Goal: Task Accomplishment & Management: Use online tool/utility

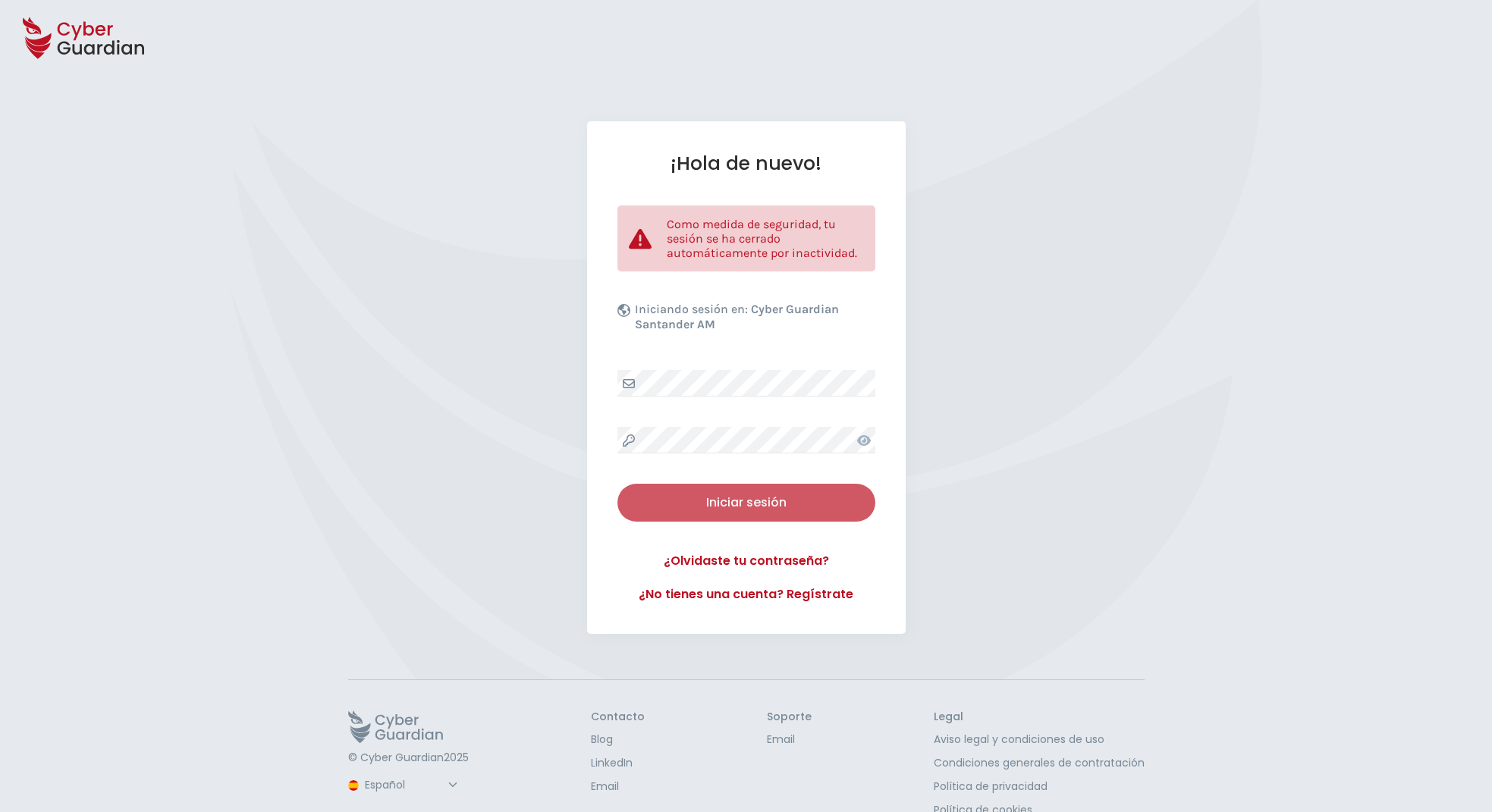
click at [739, 517] on button "Iniciar sesión" at bounding box center [747, 503] width 258 height 38
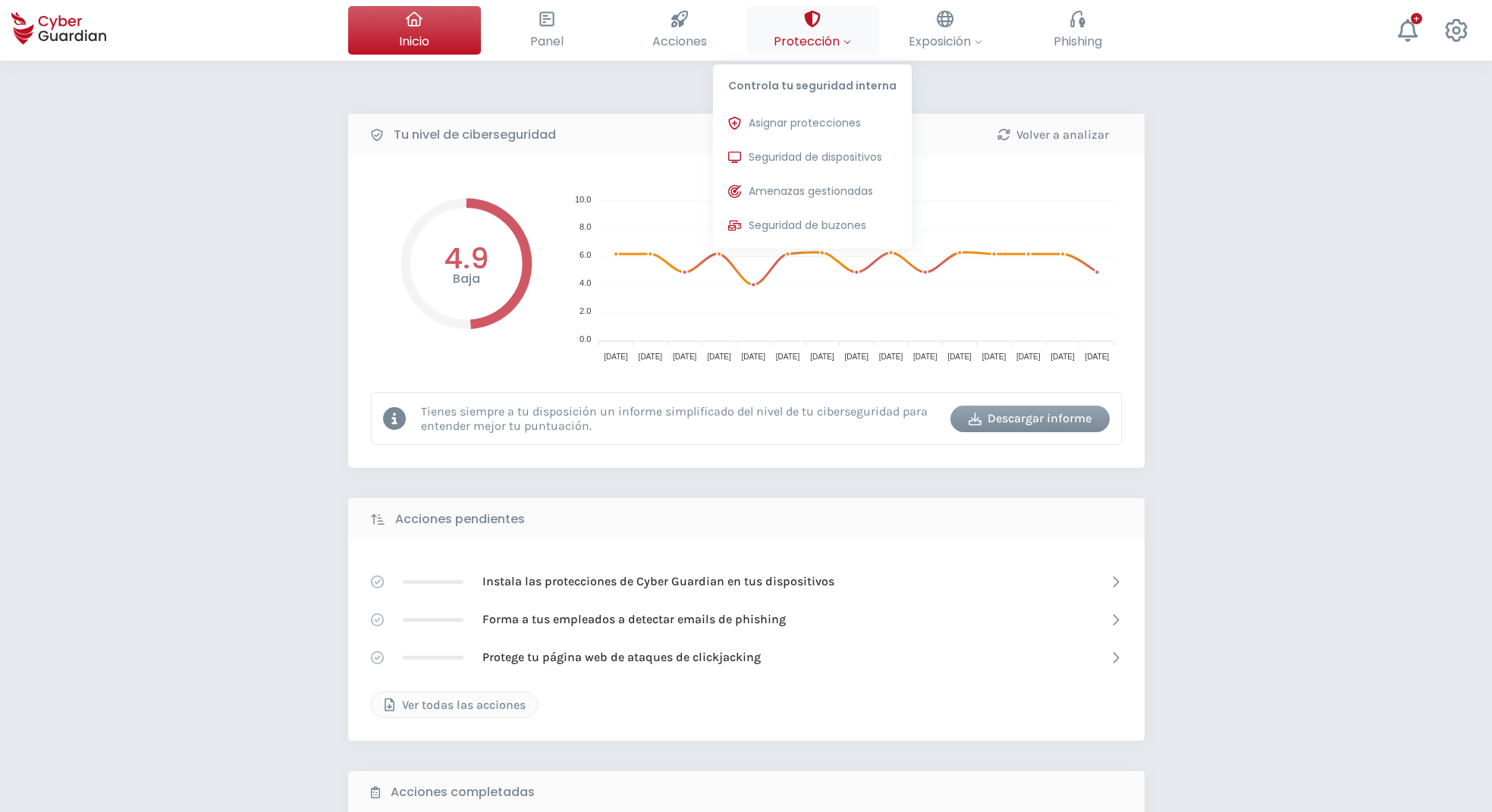
click at [781, 29] on button "Protección Controla tu seguridad interna Asignar protecciones Asigna las licenc…" at bounding box center [813, 30] width 133 height 49
click at [791, 158] on span "Seguridad de dispositivos" at bounding box center [815, 157] width 134 height 16
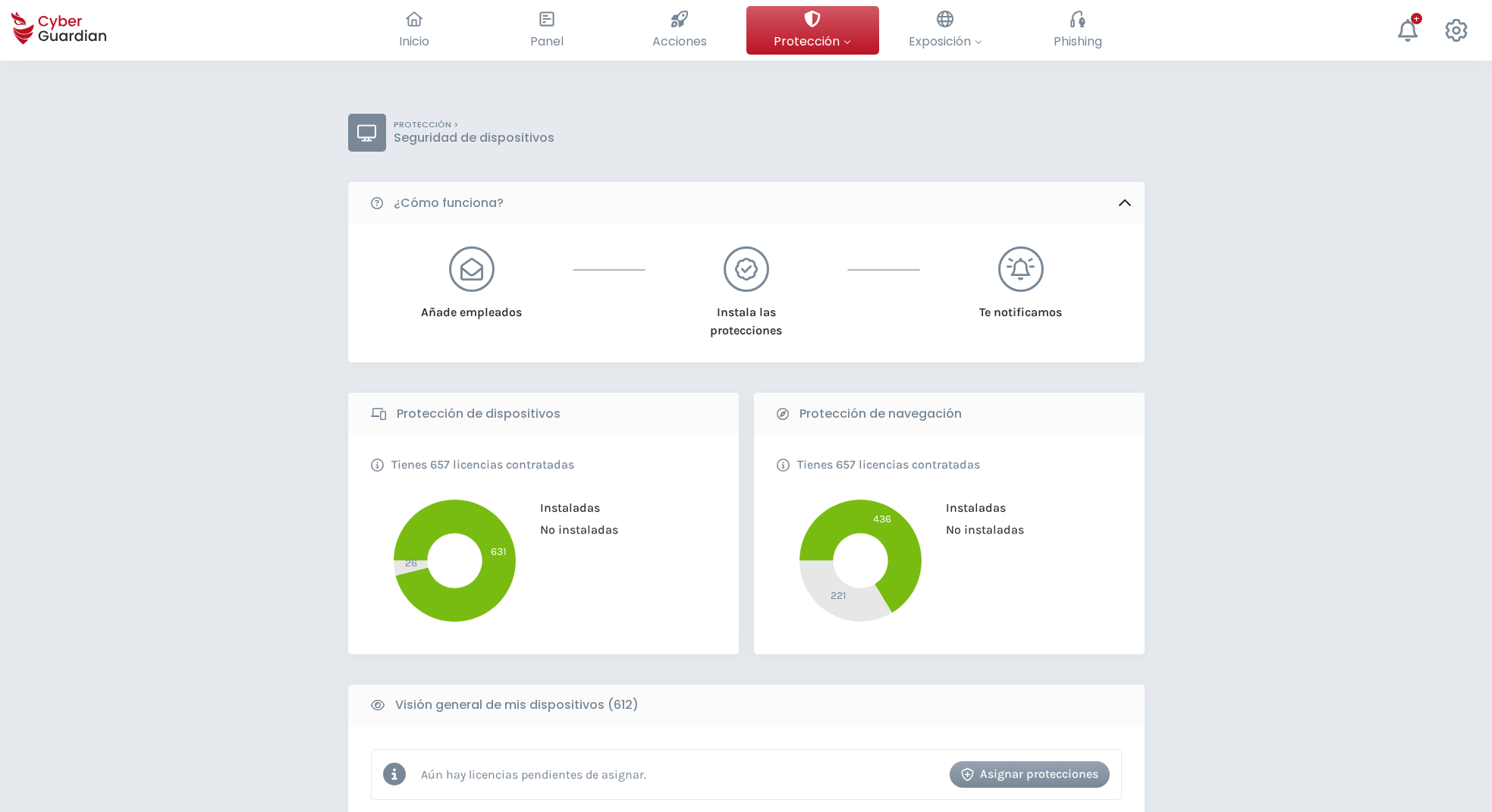
scroll to position [386, 0]
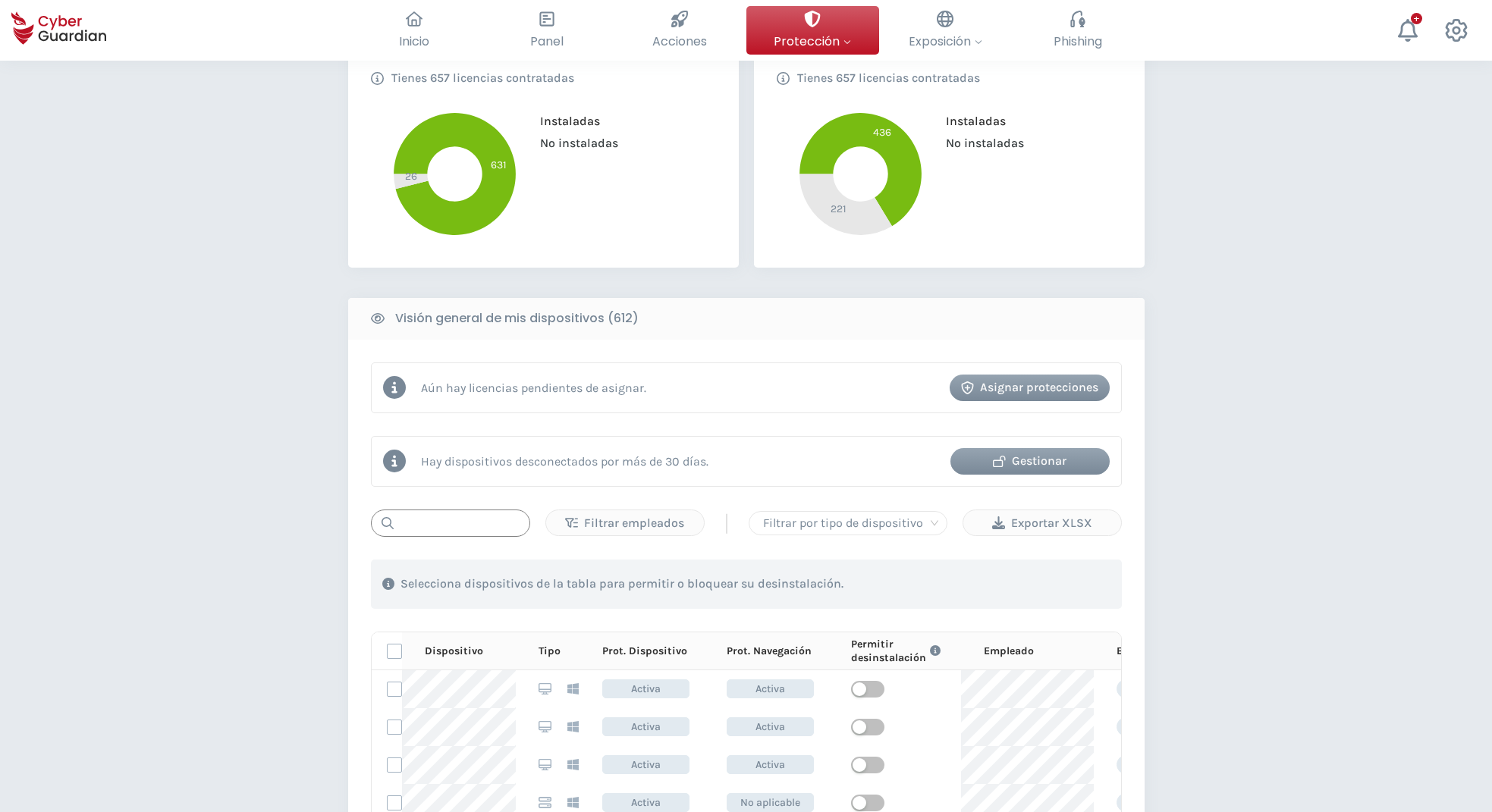
click at [437, 524] on input "text" at bounding box center [450, 523] width 159 height 27
type input "L"
